Goal: Find specific page/section: Find specific page/section

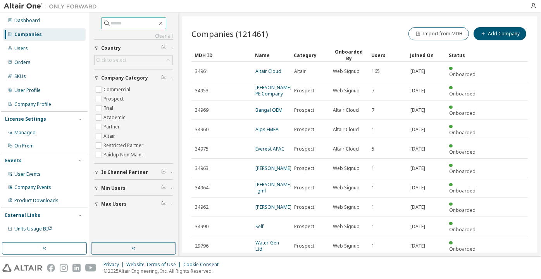
click at [136, 21] on input "text" at bounding box center [134, 23] width 46 height 8
paste input "******"
type input "******"
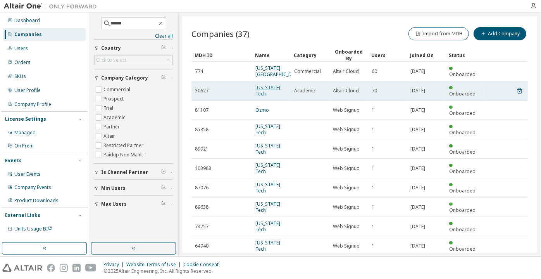
click at [267, 95] on link "[US_STATE] Tech" at bounding box center [267, 90] width 25 height 13
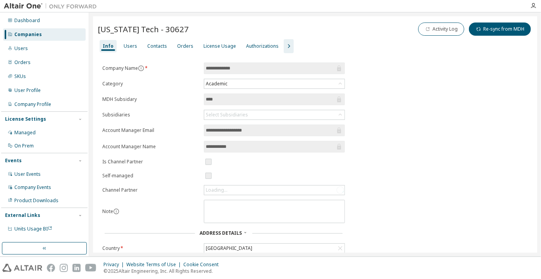
click at [285, 39] on button "button" at bounding box center [289, 46] width 10 height 14
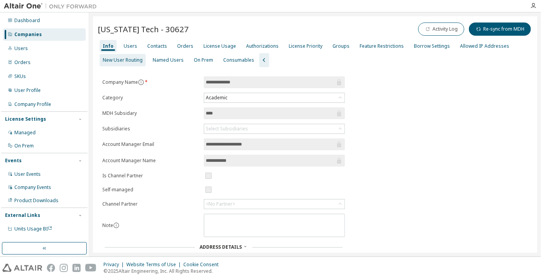
click at [112, 60] on div "New User Routing" at bounding box center [123, 60] width 40 height 6
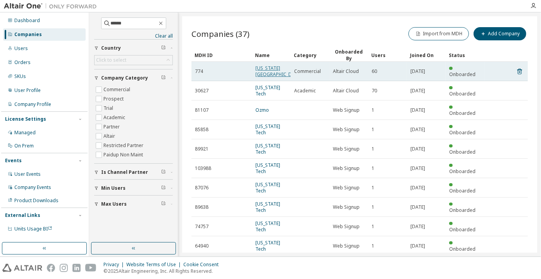
click at [268, 77] on link "[US_STATE][GEOGRAPHIC_DATA]" at bounding box center [278, 71] width 46 height 13
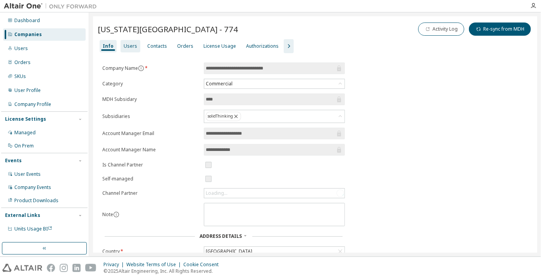
click at [133, 43] on div "Users" at bounding box center [131, 46] width 14 height 6
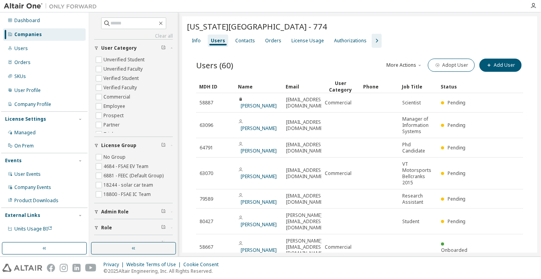
click at [373, 41] on icon "button" at bounding box center [376, 40] width 9 height 9
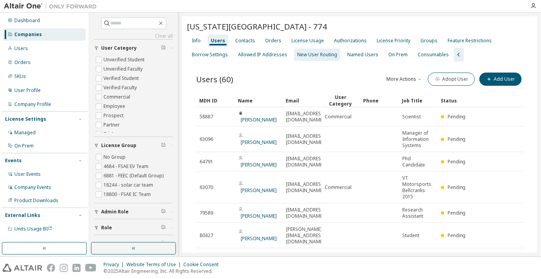
click at [321, 52] on div "New User Routing" at bounding box center [317, 55] width 40 height 6
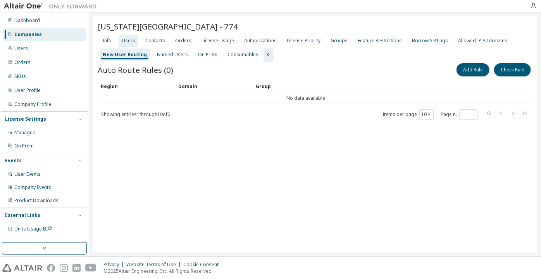
drag, startPoint x: 131, startPoint y: 32, endPoint x: 131, endPoint y: 42, distance: 10.1
click at [131, 33] on div "[US_STATE][GEOGRAPHIC_DATA] - 774" at bounding box center [315, 27] width 435 height 13
click at [131, 42] on div "Users" at bounding box center [129, 41] width 14 height 6
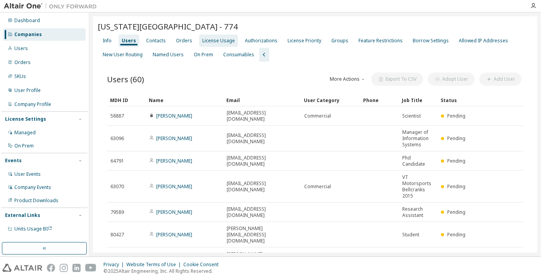
click at [226, 40] on div "License Usage" at bounding box center [218, 41] width 33 height 6
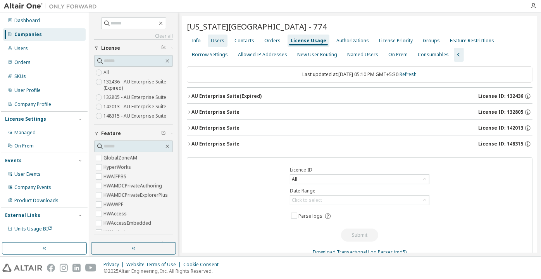
click at [213, 39] on div "Users" at bounding box center [218, 41] width 14 height 6
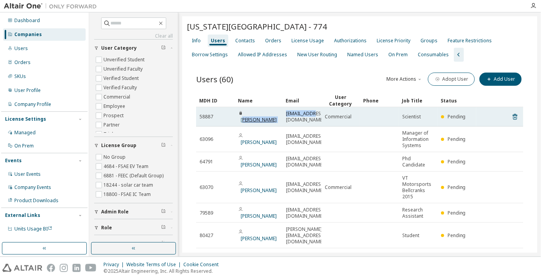
drag, startPoint x: 312, startPoint y: 113, endPoint x: 247, endPoint y: 112, distance: 65.1
click at [247, 112] on tr "58887 [PERSON_NAME] [EMAIL_ADDRESS][DOMAIN_NAME] Commercial Scientist Pending" at bounding box center [359, 116] width 327 height 19
